Goal: Navigation & Orientation: Find specific page/section

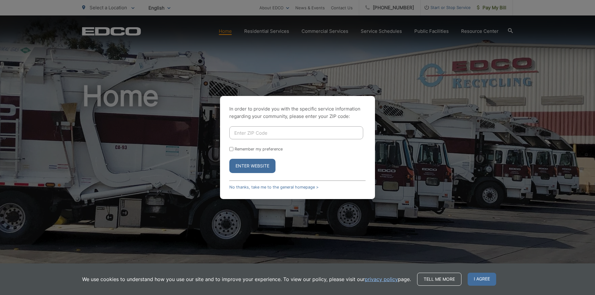
click at [256, 131] on input "Enter ZIP Code" at bounding box center [296, 133] width 134 height 13
click at [270, 187] on link "No thanks, take me to the general homepage >" at bounding box center [273, 187] width 89 height 5
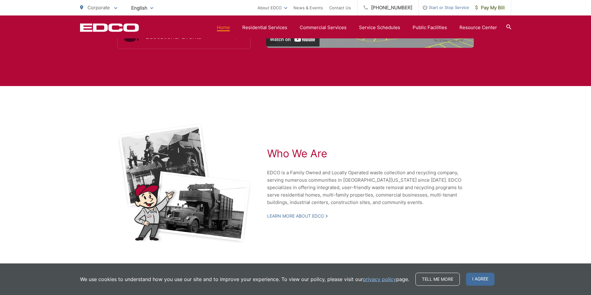
scroll to position [1235, 0]
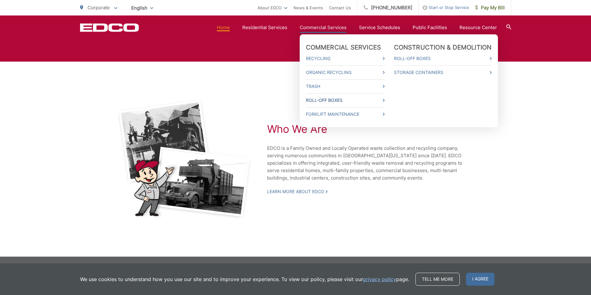
click at [384, 101] on icon at bounding box center [384, 100] width 2 height 3
